Goal: Task Accomplishment & Management: Use online tool/utility

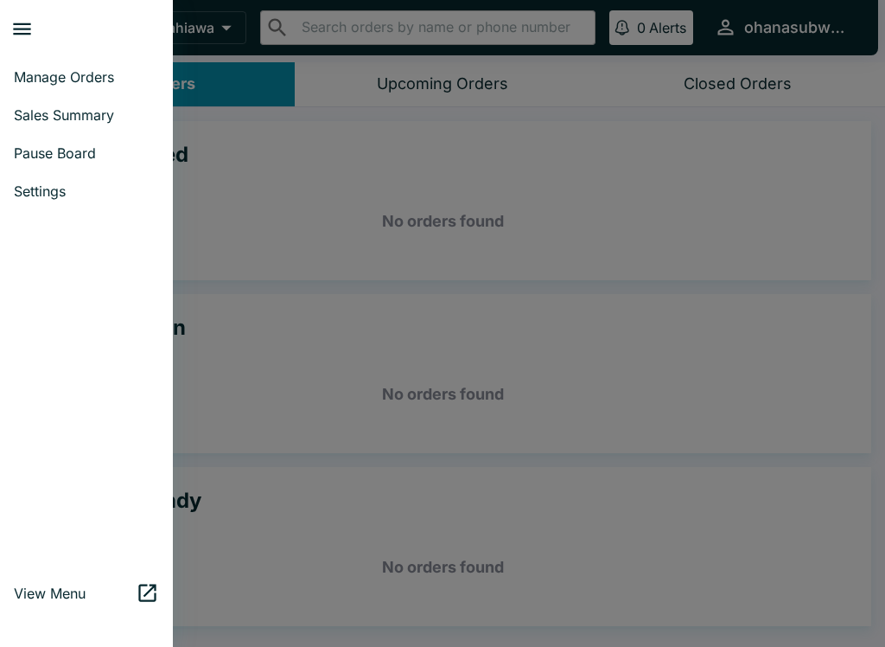
click at [100, 145] on span "Pause Board" at bounding box center [86, 152] width 145 height 17
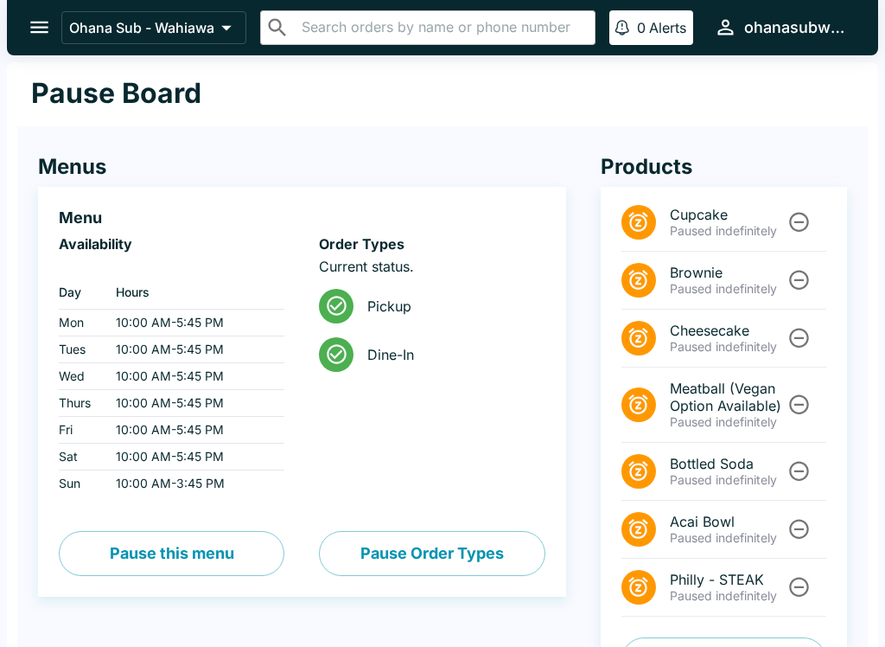
scroll to position [60, 0]
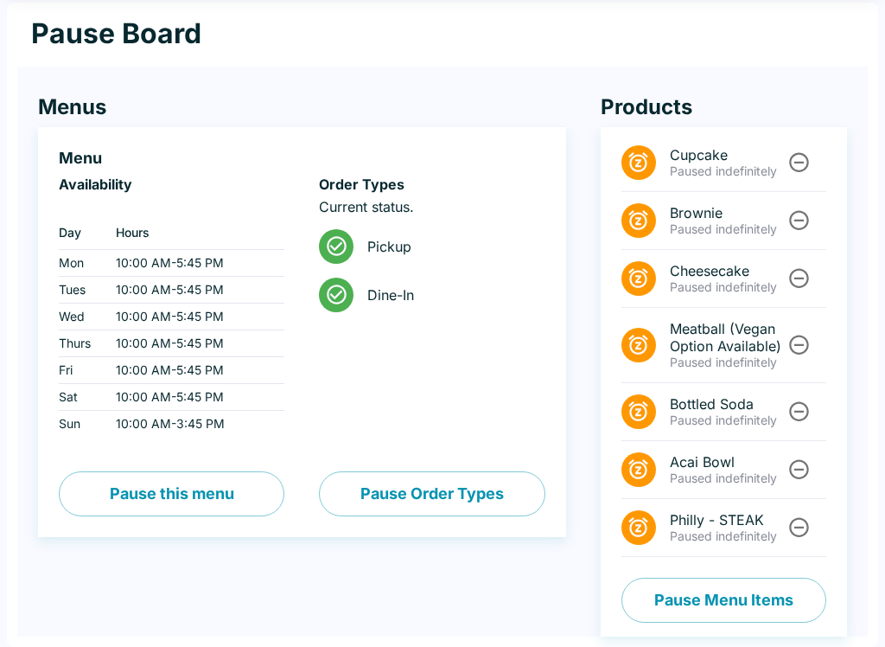
click at [704, 605] on button "Pause Menu Items" at bounding box center [723, 599] width 205 height 45
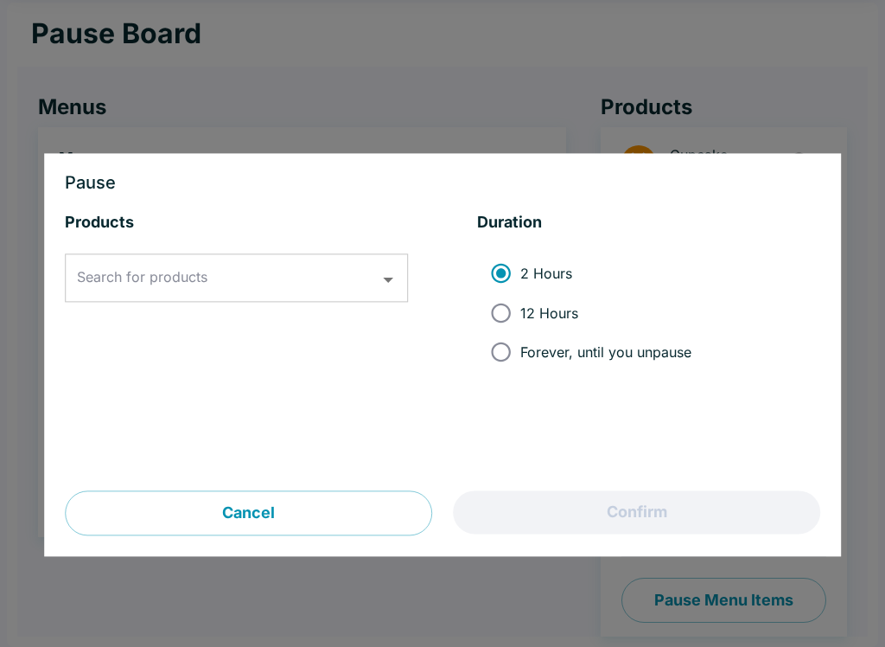
click at [130, 278] on div "Search for products Search for products" at bounding box center [236, 278] width 343 height 48
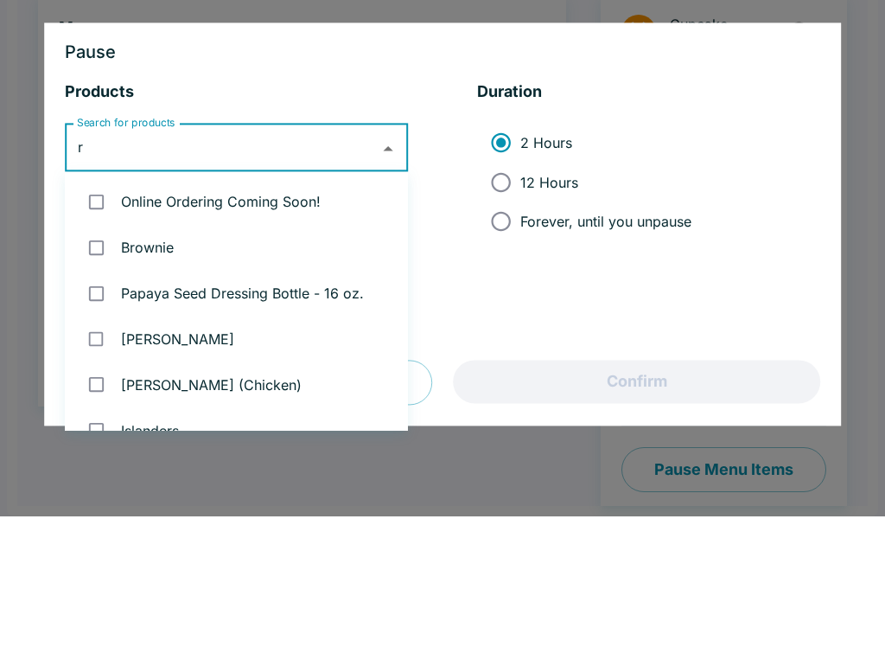
type input "re"
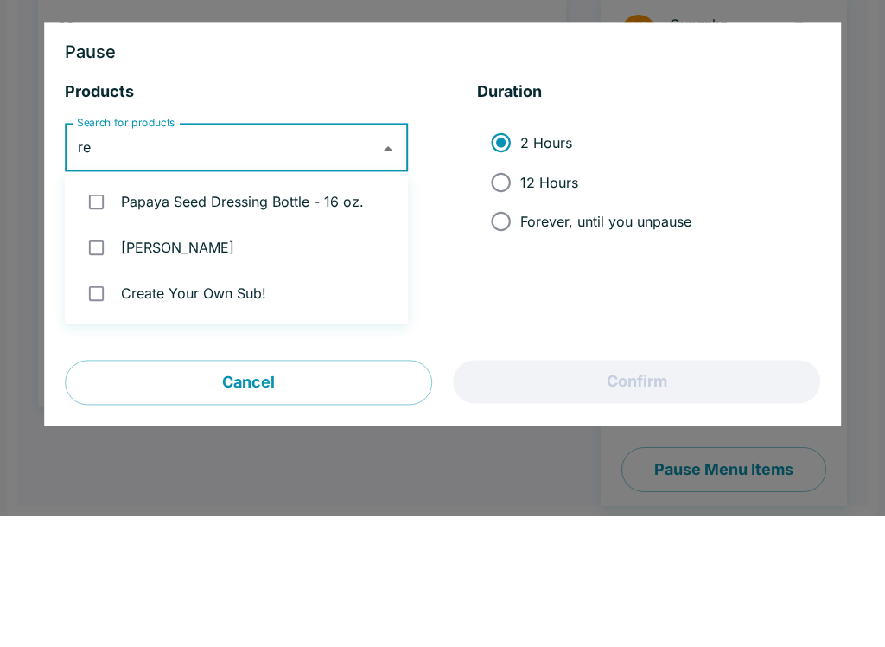
click at [100, 360] on input "checkbox" at bounding box center [96, 377] width 35 height 35
checkbox input "true"
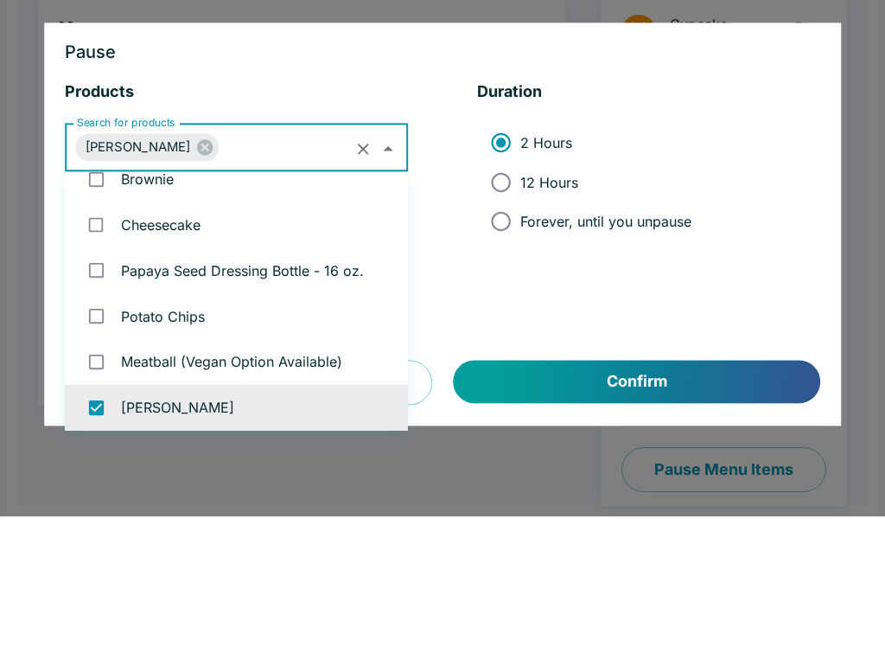
click at [502, 333] on input "Forever, until you unpause" at bounding box center [500, 352] width 39 height 39
radio input "true"
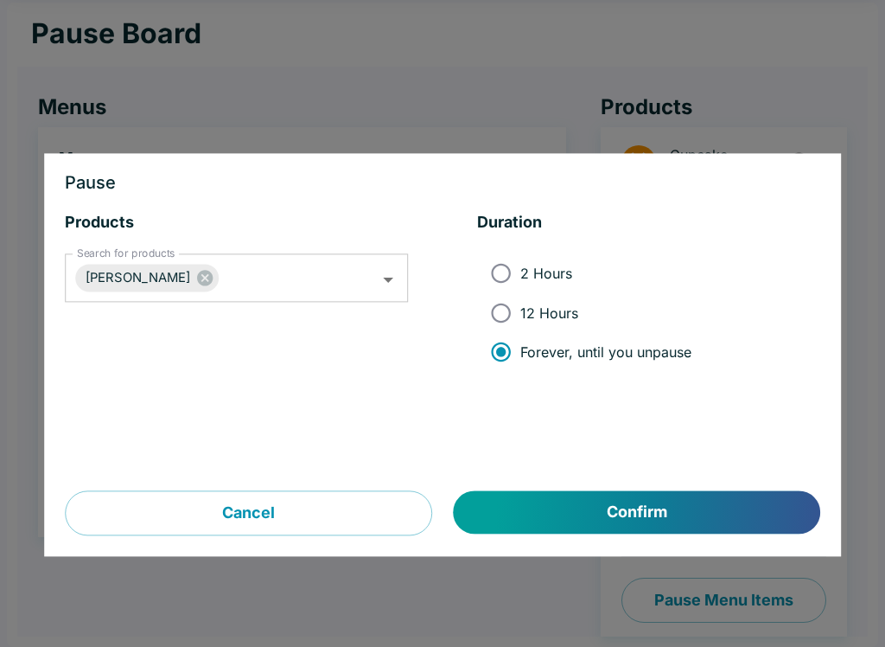
click at [644, 512] on button "Confirm" at bounding box center [637, 512] width 366 height 43
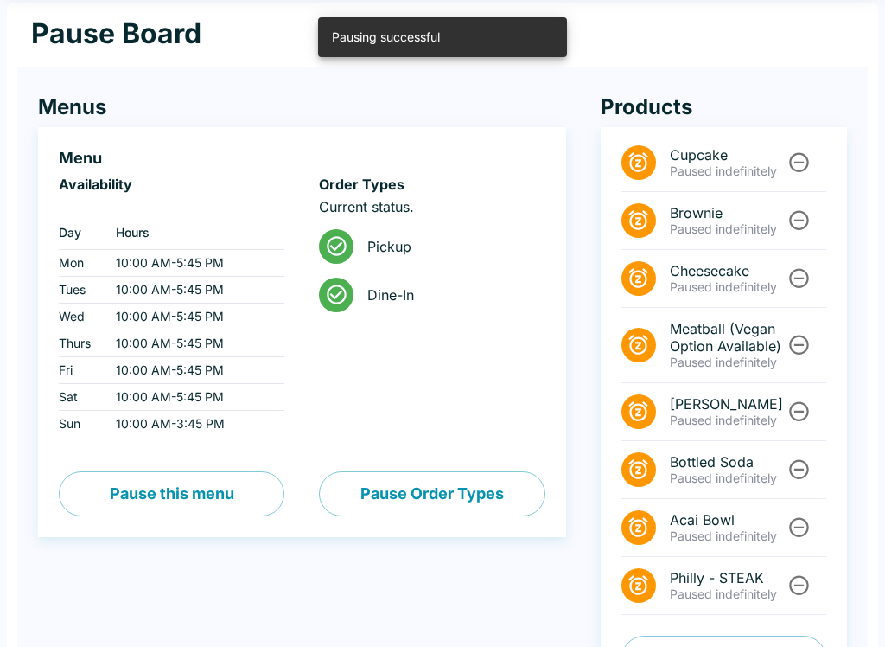
scroll to position [118, 0]
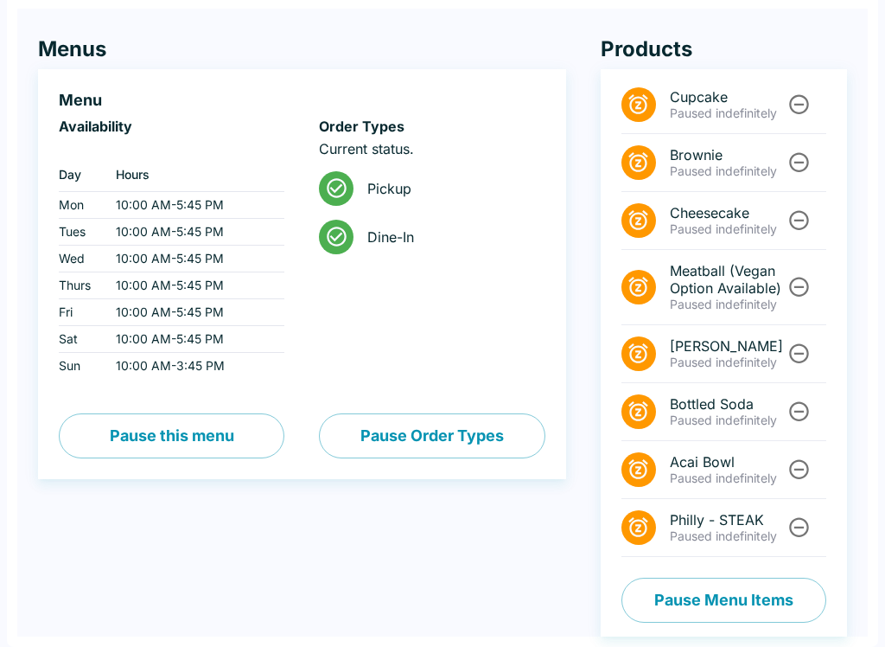
click at [56, 2] on div "Menus Menu Availability ‏ Day Hours Mon 10:00 AM - 5:45 PM Tues 10:00 AM - 5:45…" at bounding box center [284, 319] width 563 height 634
